Goal: Transaction & Acquisition: Purchase product/service

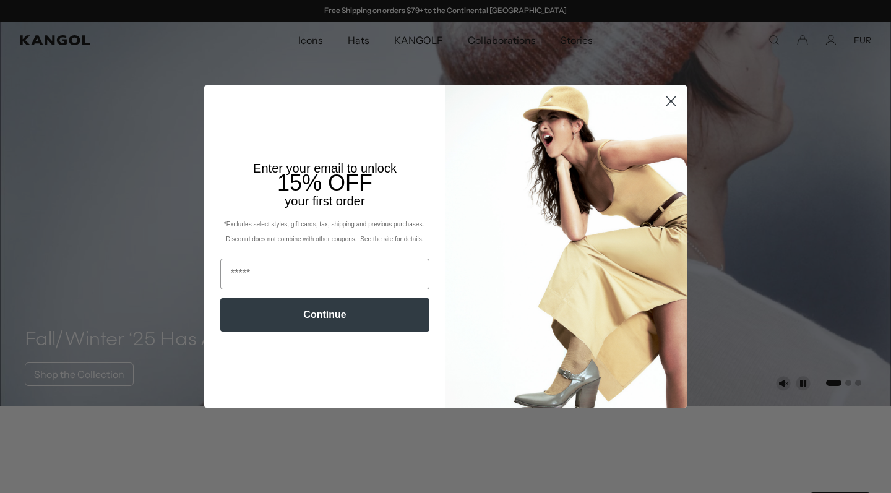
click at [673, 154] on img "POPUP Form" at bounding box center [565, 246] width 241 height 322
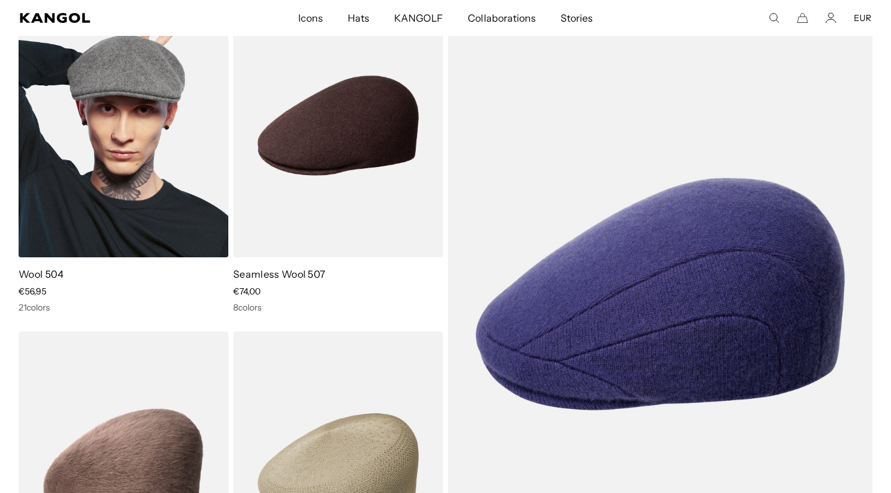
scroll to position [0, 255]
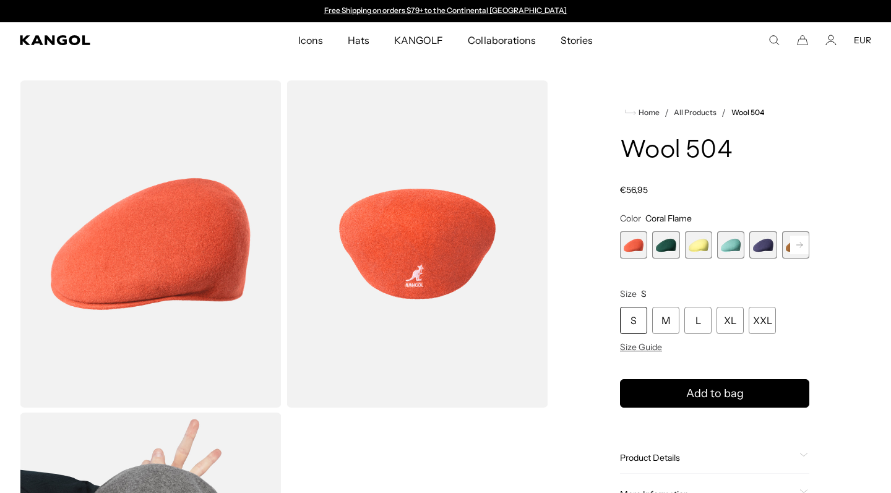
click at [804, 244] on rect at bounding box center [799, 245] width 19 height 19
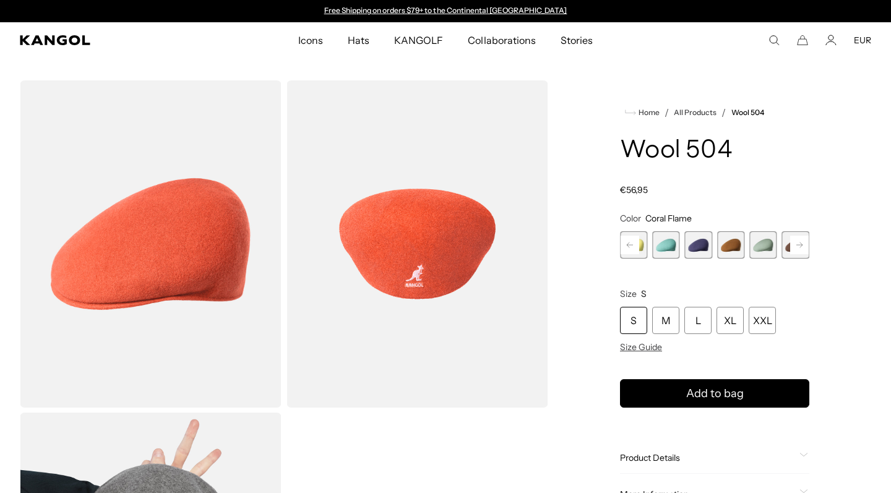
click at [804, 244] on rect at bounding box center [799, 245] width 19 height 19
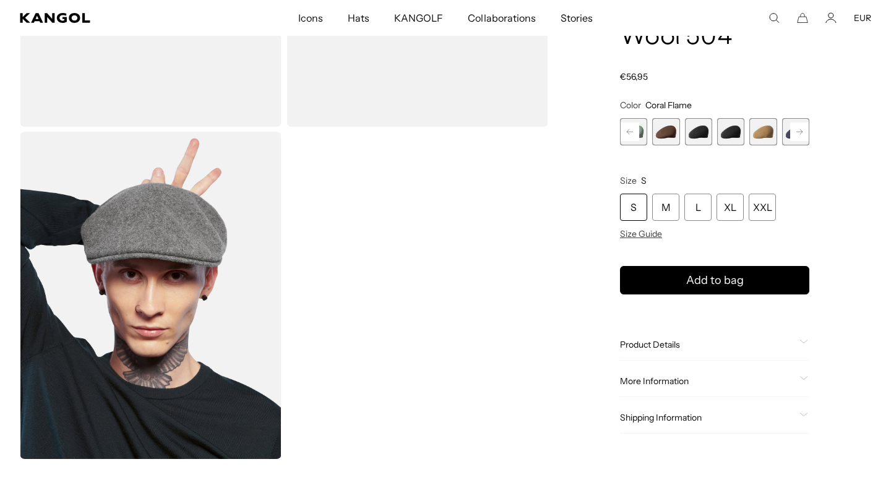
scroll to position [238, 0]
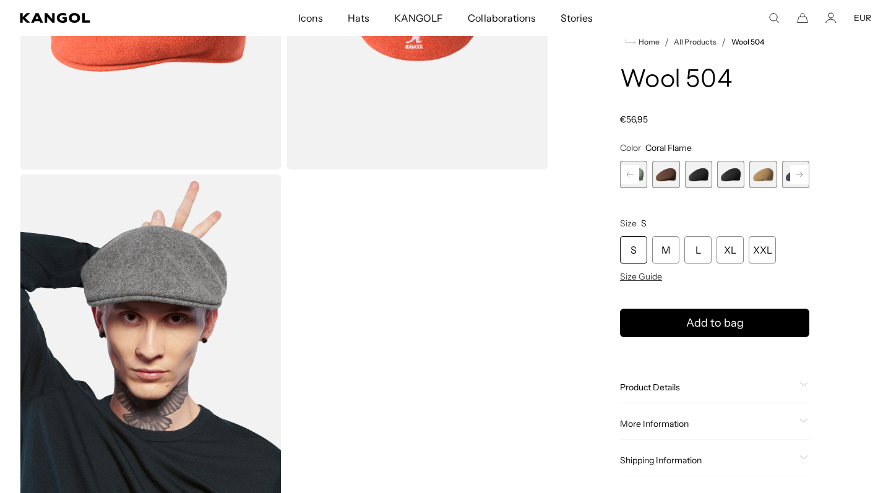
click at [798, 175] on rect at bounding box center [799, 174] width 19 height 19
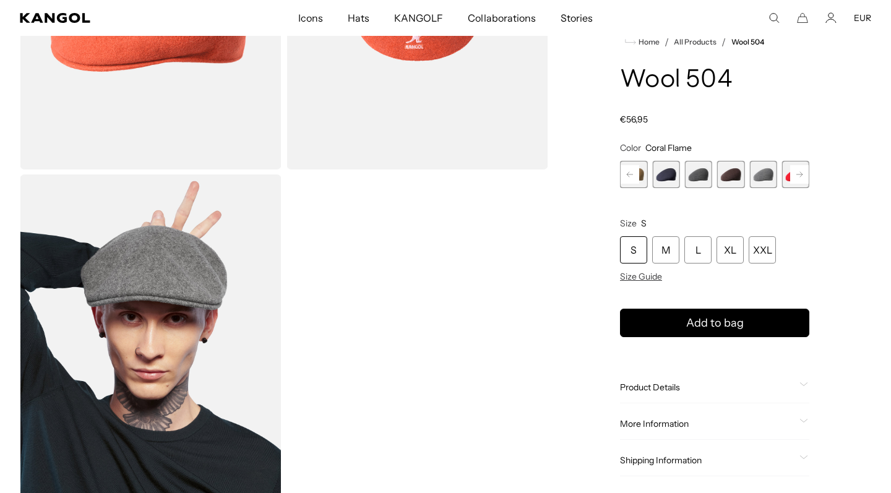
click at [693, 177] on span "13 of 21" at bounding box center [698, 174] width 27 height 27
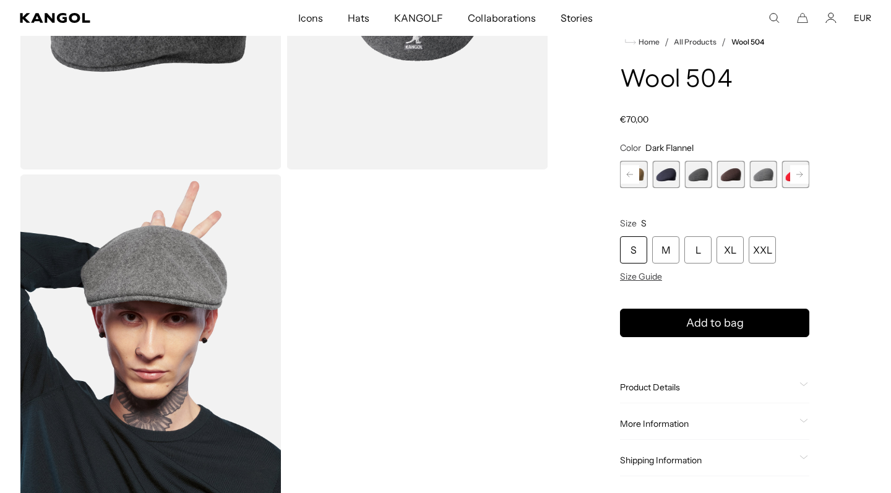
click at [801, 174] on icon at bounding box center [799, 174] width 6 height 5
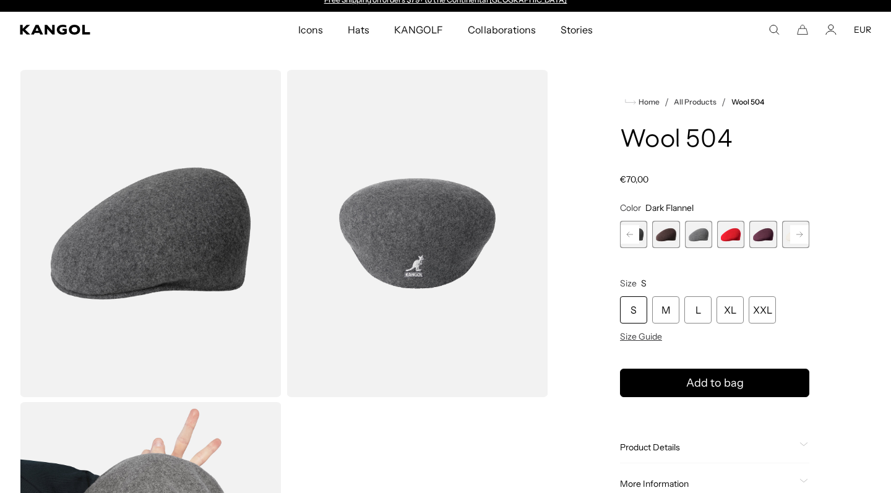
scroll to position [12, 0]
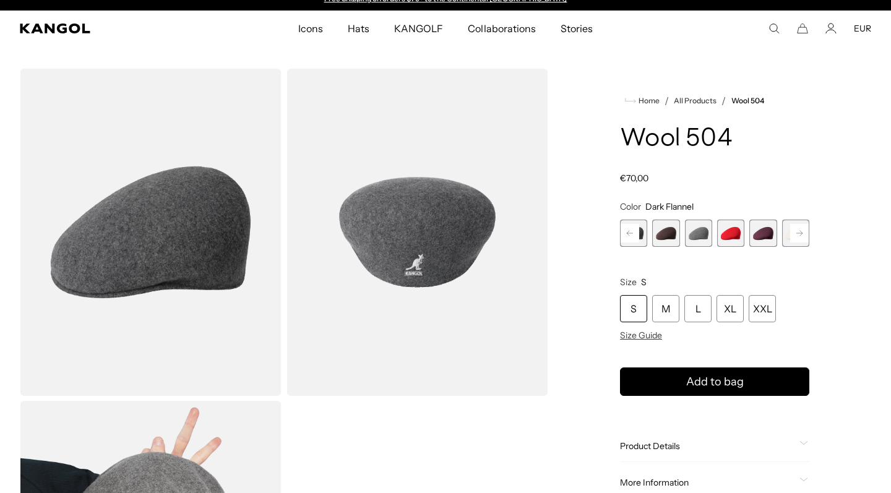
click at [794, 231] on rect at bounding box center [799, 233] width 19 height 19
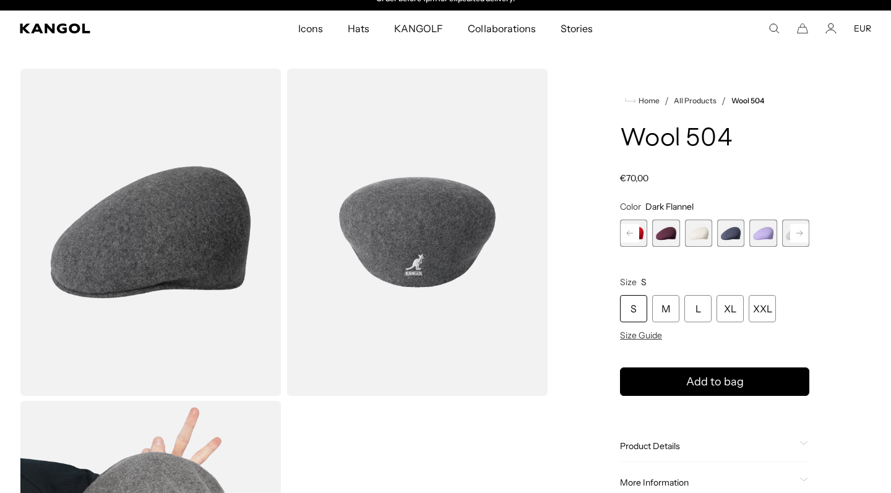
click at [794, 231] on span "21 of 21" at bounding box center [795, 233] width 27 height 27
